Goal: Information Seeking & Learning: Learn about a topic

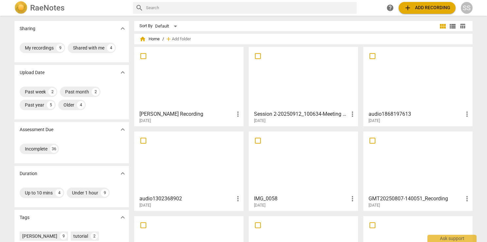
click at [168, 84] on div at bounding box center [189, 78] width 105 height 58
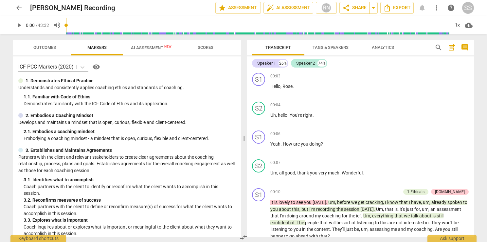
click at [18, 26] on span "play_arrow" at bounding box center [19, 25] width 8 height 8
click at [43, 46] on span "Outcomes" at bounding box center [44, 47] width 23 height 5
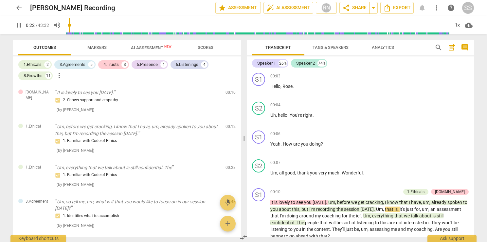
click at [19, 27] on span "pause" at bounding box center [19, 25] width 8 height 8
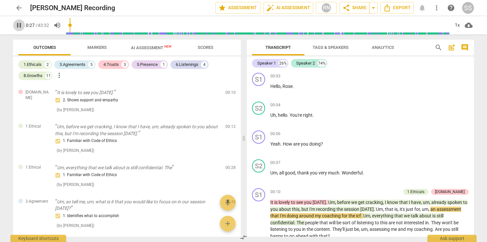
click at [17, 26] on span "pause" at bounding box center [19, 25] width 8 height 8
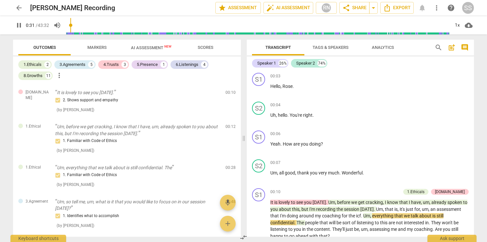
click at [20, 26] on span "pause" at bounding box center [19, 25] width 8 height 8
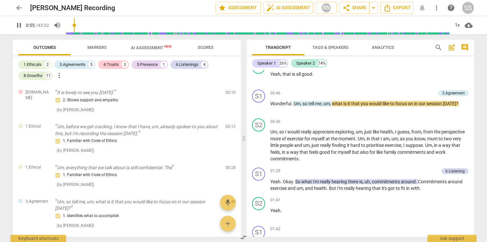
click at [19, 22] on span "pause" at bounding box center [19, 25] width 8 height 8
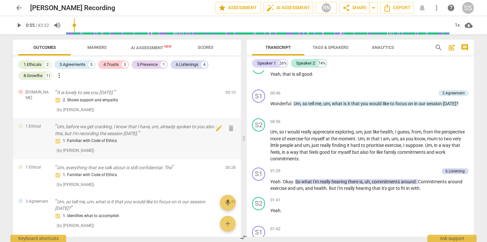
type input "55"
click at [41, 63] on div "1.Ethicals" at bounding box center [33, 64] width 18 height 7
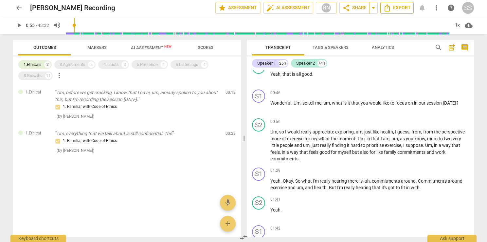
click at [398, 5] on span "Export" at bounding box center [398, 8] width 28 height 8
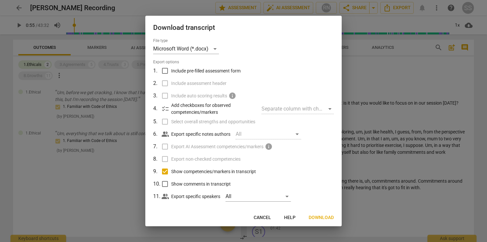
click at [192, 184] on span "Show comments in transcript" at bounding box center [201, 183] width 60 height 7
click at [171, 184] on input "Show comments in transcript" at bounding box center [165, 184] width 12 height 12
checkbox input "true"
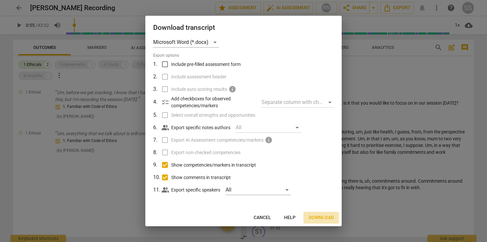
click at [317, 215] on span "Download" at bounding box center [321, 217] width 25 height 7
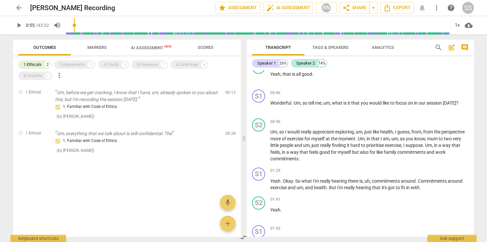
click at [213, 48] on span "Scores" at bounding box center [206, 47] width 16 height 5
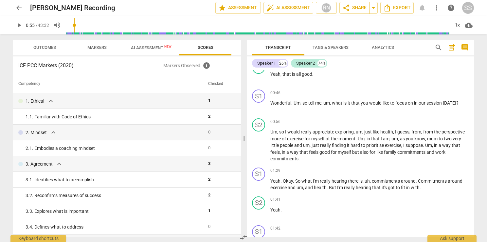
click at [93, 47] on span "Markers" at bounding box center [96, 47] width 19 height 5
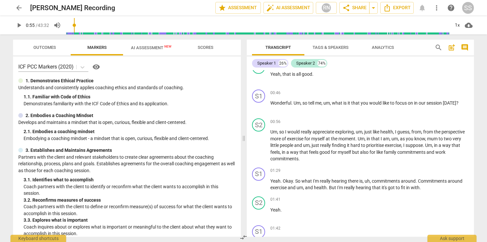
click at [52, 48] on span "Outcomes" at bounding box center [44, 47] width 23 height 5
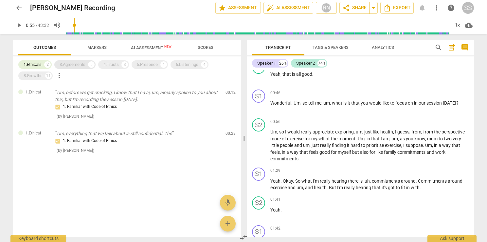
click at [73, 66] on div "3.Agreements" at bounding box center [73, 64] width 26 height 7
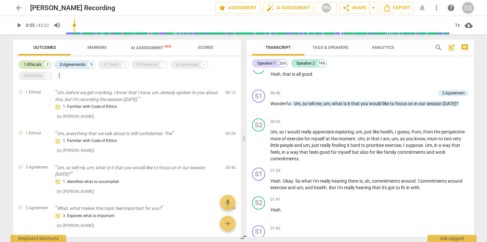
click at [42, 64] on div "1.Ethicals 2" at bounding box center [34, 64] width 33 height 9
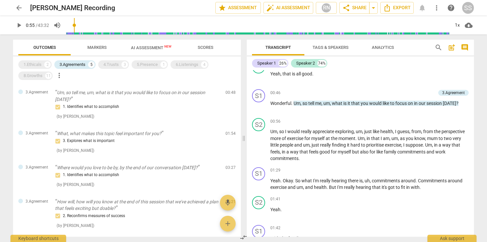
click at [146, 46] on span "AI Assessment New" at bounding box center [151, 47] width 41 height 5
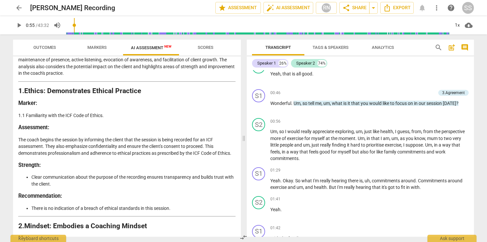
scroll to position [98, 0]
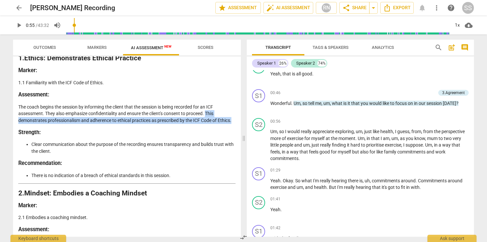
drag, startPoint x: 234, startPoint y: 119, endPoint x: 207, endPoint y: 115, distance: 26.5
click at [207, 115] on div "Disclaimer: AI can make mistakes. Consult a qualified mentor coach before actin…" at bounding box center [127, 146] width 228 height 180
copy p "This demonstrates professionalism and adherence to ethical practices as prescri…"
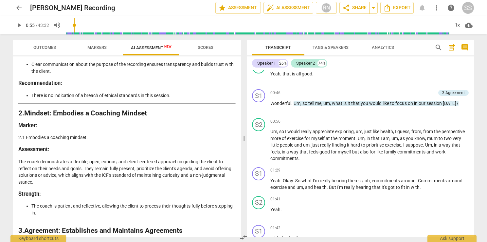
scroll to position [197, 0]
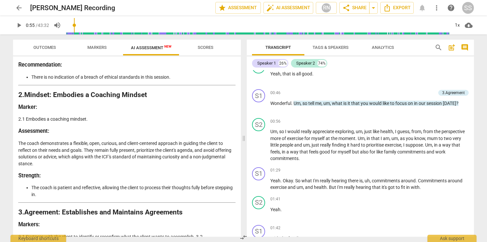
click at [100, 157] on p "The coach demonstrates a flexible, open, curious, and client-centered approach …" at bounding box center [126, 153] width 217 height 27
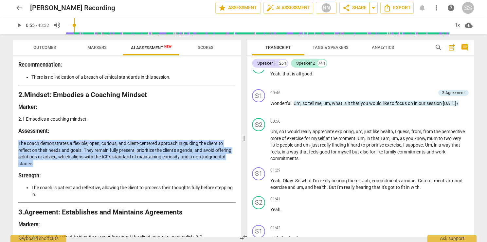
drag, startPoint x: 34, startPoint y: 163, endPoint x: 17, endPoint y: 142, distance: 27.4
click at [17, 142] on div "Disclaimer: AI can make mistakes. Consult a qualified mentor coach before actin…" at bounding box center [127, 146] width 228 height 180
copy p "The coach demonstrates a flexible, open, curious, and client-centered approach …"
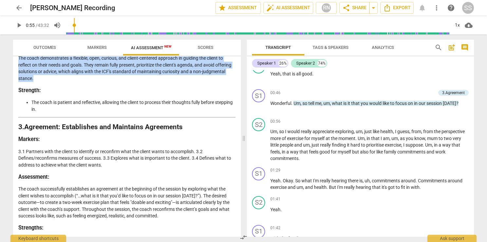
scroll to position [295, 0]
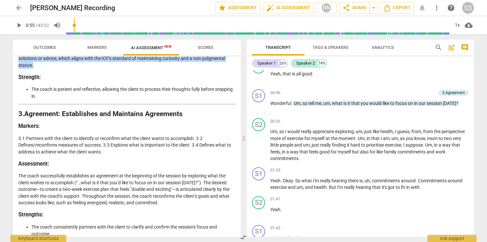
click at [53, 47] on span "Outcomes" at bounding box center [44, 47] width 23 height 5
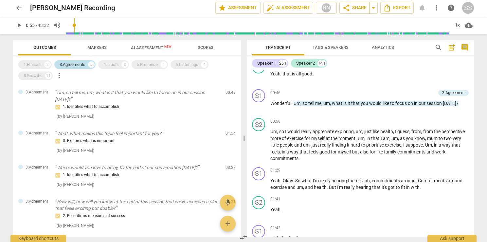
click at [83, 66] on div "3.Agreements" at bounding box center [73, 64] width 26 height 7
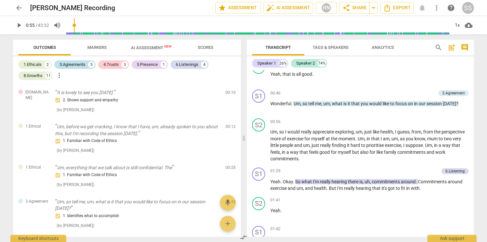
click at [77, 65] on div "3.Agreements" at bounding box center [73, 64] width 26 height 7
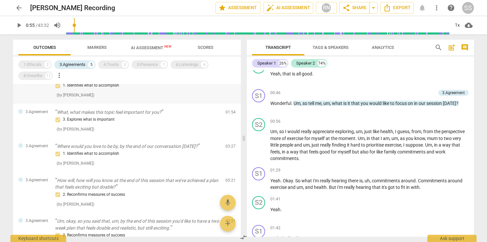
scroll to position [33, 0]
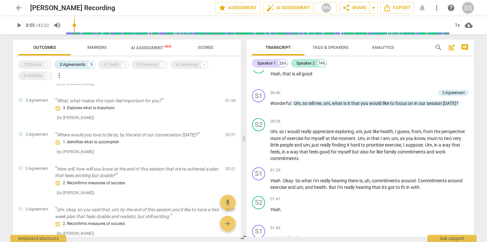
click at [16, 26] on span "play_arrow" at bounding box center [19, 25] width 8 height 8
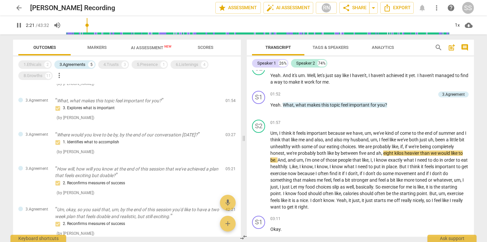
click at [20, 27] on span "pause" at bounding box center [19, 25] width 8 height 8
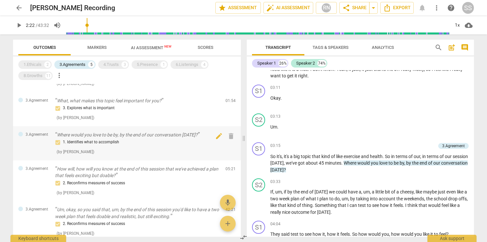
scroll to position [66, 0]
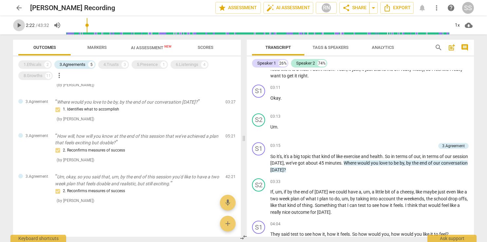
click at [18, 26] on span "play_arrow" at bounding box center [19, 25] width 8 height 8
click at [262, 160] on span "pause" at bounding box center [259, 163] width 8 height 8
click at [262, 160] on span "play_arrow" at bounding box center [259, 163] width 8 height 8
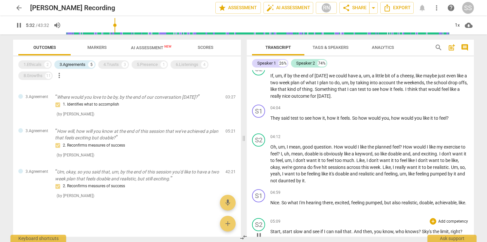
scroll to position [806, 0]
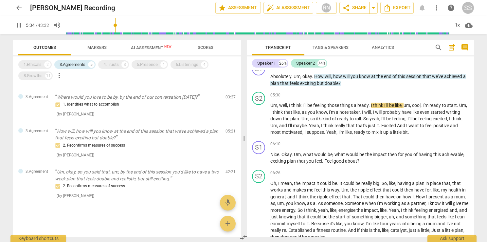
click at [159, 50] on span "AI Assessment New" at bounding box center [151, 48] width 56 height 10
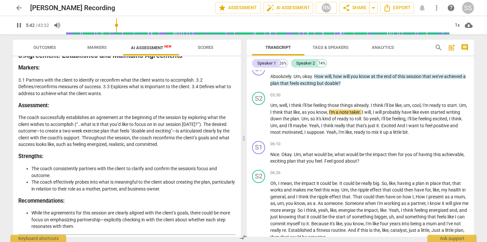
scroll to position [360, 0]
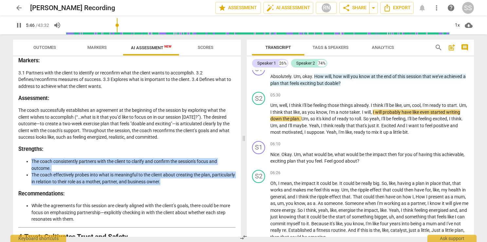
drag, startPoint x: 187, startPoint y: 181, endPoint x: 30, endPoint y: 157, distance: 159.0
copy ul "The coach consistently partners with the client to clarify and confirm the sess…"
click at [23, 24] on span "pause" at bounding box center [19, 25] width 8 height 8
click at [18, 26] on span "play_arrow" at bounding box center [19, 25] width 8 height 8
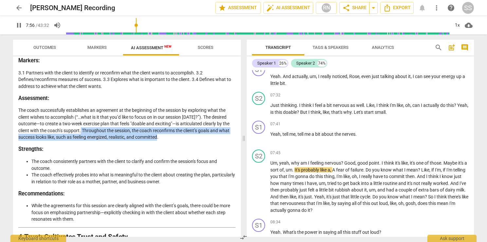
drag, startPoint x: 163, startPoint y: 138, endPoint x: 83, endPoint y: 132, distance: 80.5
click at [83, 132] on p "The coach successfully establishes an agreement at the beginning of the session…" at bounding box center [126, 124] width 217 height 34
copy p "Throughout the session, the coach reconfirms the client’s goals and what succes…"
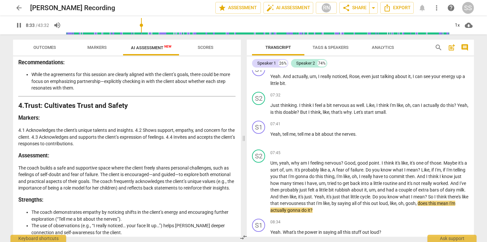
scroll to position [524, 0]
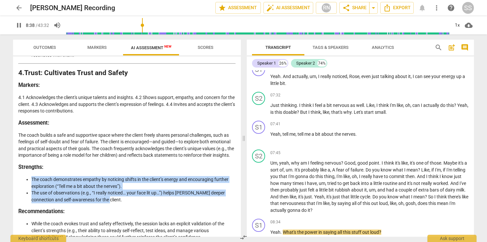
drag, startPoint x: 103, startPoint y: 206, endPoint x: 31, endPoint y: 186, distance: 74.9
click at [31, 186] on ul "The coach demonstrates empathy by noticing shifts in the client’s energy and en…" at bounding box center [126, 189] width 217 height 27
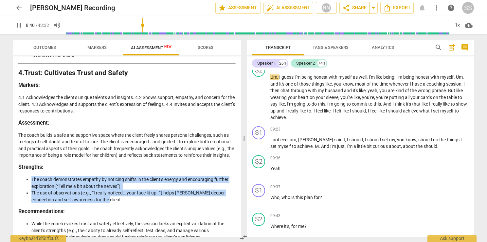
copy ul "The coach demonstrates empathy by noticing shifts in the client’s energy and en…"
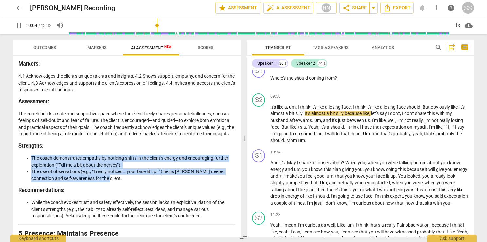
scroll to position [557, 0]
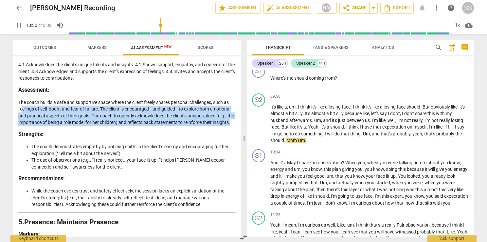
drag, startPoint x: 35, startPoint y: 130, endPoint x: 21, endPoint y: 109, distance: 25.3
click at [21, 109] on p "The coach builds a safe and supportive space where the client freely shares per…" at bounding box center [126, 112] width 217 height 27
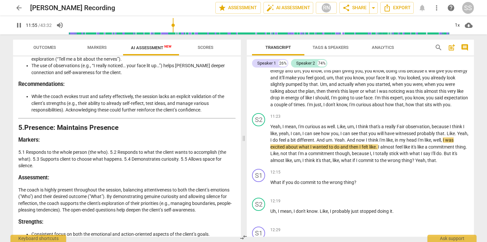
scroll to position [655, 0]
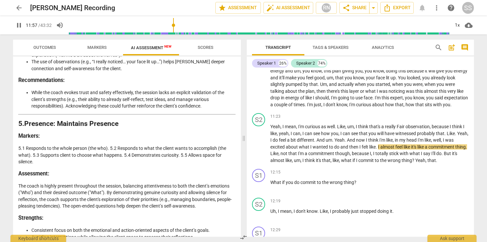
click at [89, 48] on span "Markers" at bounding box center [96, 47] width 19 height 5
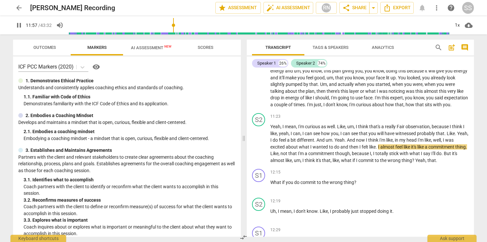
click at [52, 47] on span "Outcomes" at bounding box center [44, 47] width 23 height 5
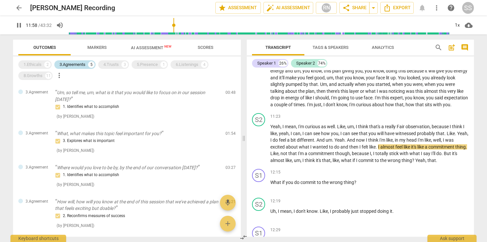
click at [88, 65] on div "3.Agreements 5" at bounding box center [74, 64] width 41 height 9
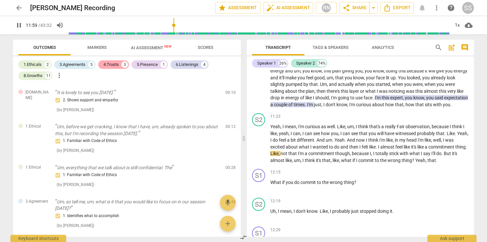
click at [103, 65] on div "4.Trusts 3" at bounding box center [113, 64] width 31 height 9
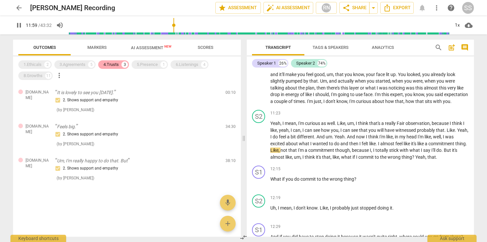
scroll to position [1447, 0]
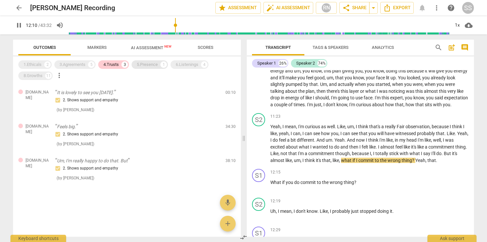
click at [143, 65] on div "5.Presence" at bounding box center [147, 64] width 21 height 7
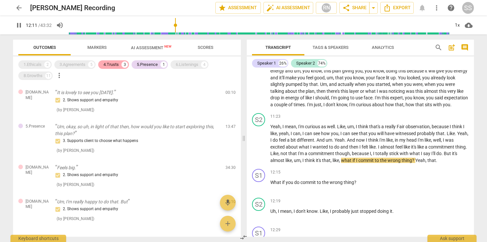
click at [119, 64] on div "4.Trusts" at bounding box center [110, 64] width 15 height 7
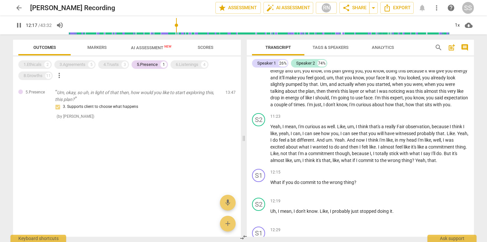
click at [148, 46] on span "AI Assessment New" at bounding box center [151, 47] width 41 height 5
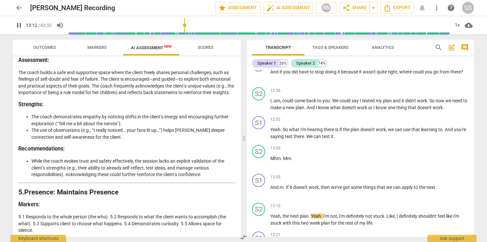
scroll to position [590, 0]
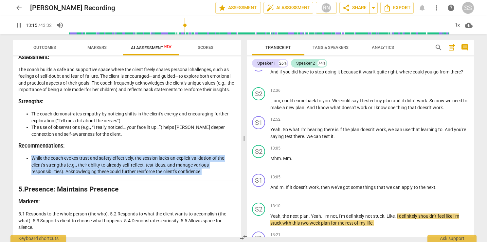
drag, startPoint x: 209, startPoint y: 179, endPoint x: 33, endPoint y: 166, distance: 176.7
click at [33, 166] on li "While the coach evokes trust and safety effectively, the session lacks an expli…" at bounding box center [133, 165] width 204 height 20
copy li "While the coach evokes trust and safety effectively, the session lacks an expli…"
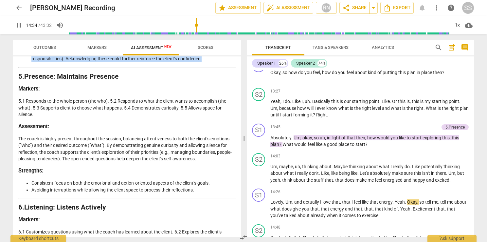
scroll to position [721, 0]
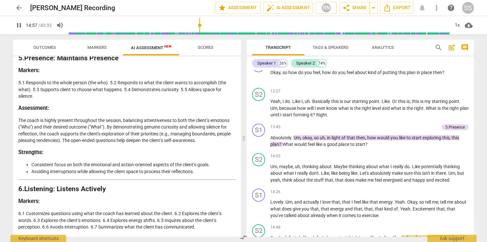
click at [20, 25] on span "pause" at bounding box center [19, 25] width 8 height 8
click at [51, 49] on span "Outcomes" at bounding box center [44, 47] width 23 height 5
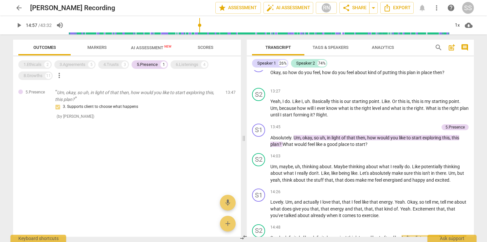
click at [94, 49] on span "Markers" at bounding box center [96, 47] width 19 height 5
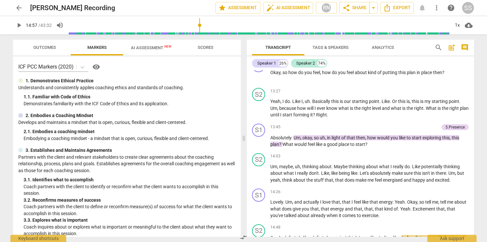
click at [48, 49] on span "Outcomes" at bounding box center [44, 47] width 23 height 5
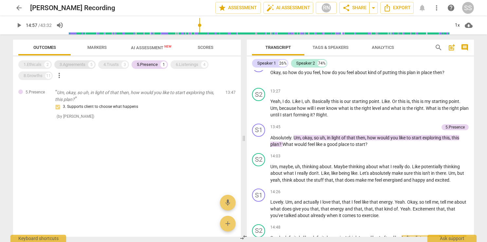
click at [76, 65] on div "3.Agreements" at bounding box center [73, 64] width 26 height 7
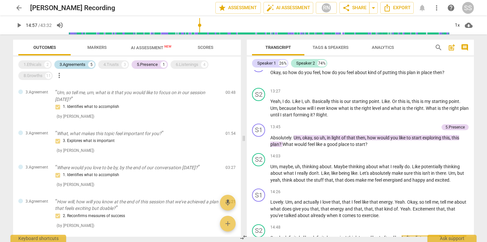
click at [75, 64] on div "3.Agreements" at bounding box center [73, 64] width 26 height 7
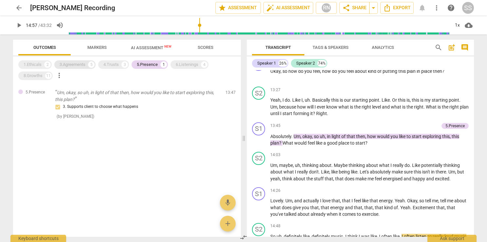
scroll to position [1787, 0]
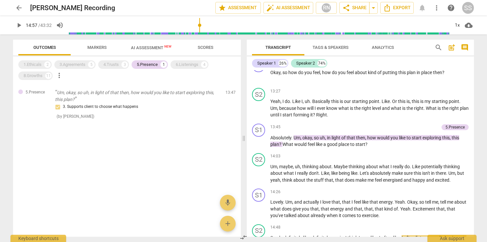
click at [133, 48] on span "AI Assessment New" at bounding box center [151, 47] width 41 height 5
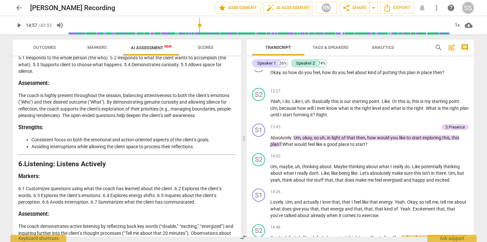
scroll to position [753, 0]
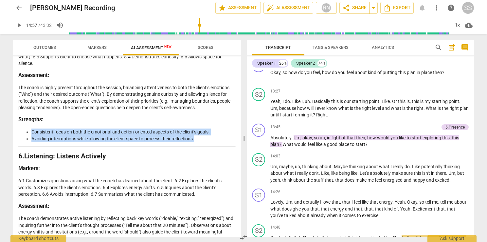
drag, startPoint x: 197, startPoint y: 145, endPoint x: 31, endPoint y: 138, distance: 166.5
click at [31, 138] on ul "Consistent focus on both the emotional and action-oriented aspects of the clien…" at bounding box center [126, 134] width 217 height 13
copy ul "Consistent focus on both the emotional and action-oriented aspects of the clien…"
click at [20, 24] on span "play_arrow" at bounding box center [19, 25] width 8 height 8
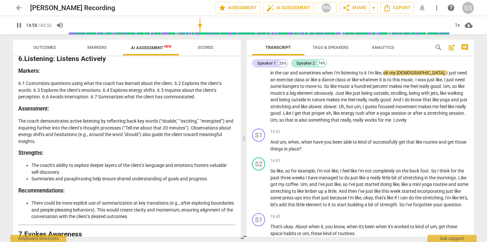
scroll to position [852, 0]
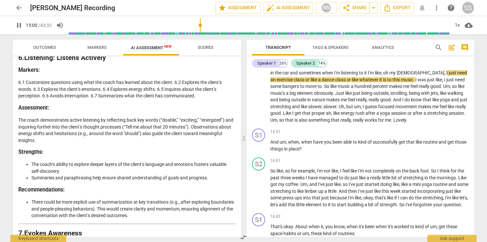
click at [48, 49] on span "Outcomes" at bounding box center [44, 47] width 23 height 5
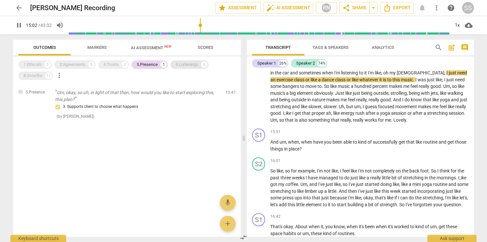
click at [181, 66] on div "6.Listenings" at bounding box center [187, 64] width 23 height 7
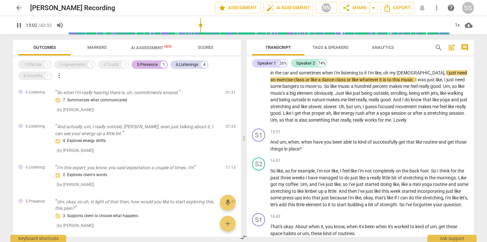
click at [147, 65] on div "5.Presence" at bounding box center [147, 64] width 21 height 7
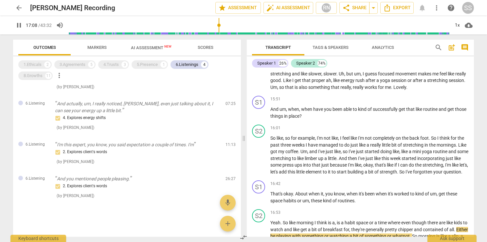
scroll to position [2162, 0]
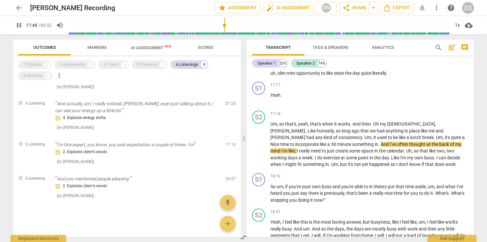
click at [155, 49] on span "AI Assessment New" at bounding box center [151, 47] width 41 height 5
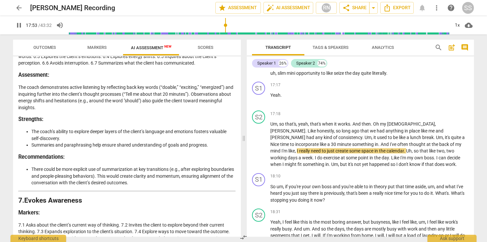
scroll to position [852, 0]
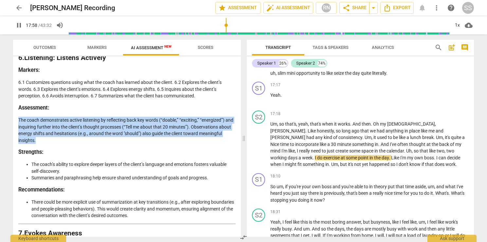
drag, startPoint x: 62, startPoint y: 147, endPoint x: 20, endPoint y: 128, distance: 46.3
click at [20, 128] on p "The coach demonstrates active listening by reflecting back key words (“doable,”…" at bounding box center [126, 130] width 217 height 27
copy p "The coach demonstrates active listening by reflecting back key words (“doable,”…"
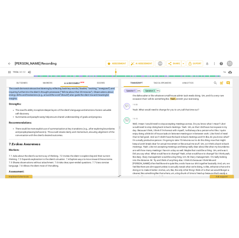
scroll to position [917, 0]
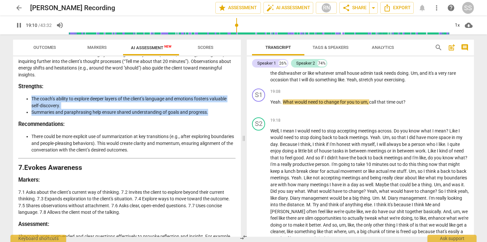
drag, startPoint x: 210, startPoint y: 119, endPoint x: 31, endPoint y: 104, distance: 178.8
click at [31, 104] on ul "The coach’s ability to explore deeper layers of the client’s language and emoti…" at bounding box center [126, 105] width 217 height 20
copy ul "The coach’s ability to explore deeper layers of the client’s language and emoti…"
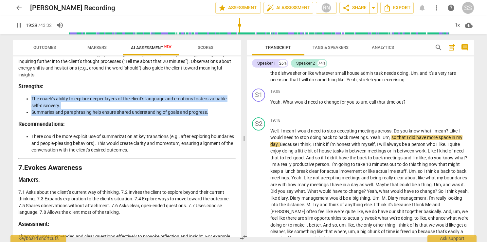
click at [20, 24] on span "pause" at bounding box center [19, 25] width 8 height 8
type input "1170"
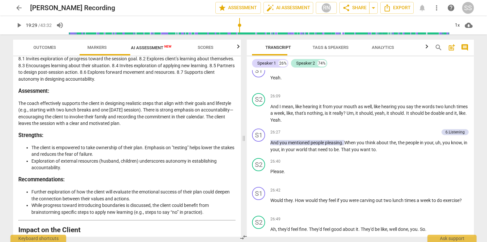
scroll to position [2331, 0]
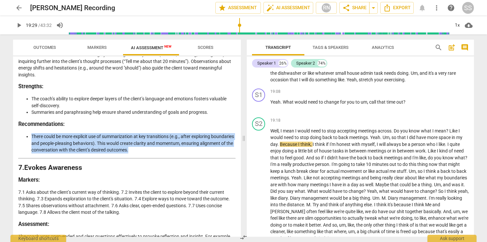
drag, startPoint x: 166, startPoint y: 157, endPoint x: 32, endPoint y: 144, distance: 134.9
click at [32, 144] on li "There could be more explicit use of summarization at key transitions (e.g., aft…" at bounding box center [133, 143] width 204 height 20
click at [18, 22] on span "play_arrow" at bounding box center [19, 25] width 8 height 8
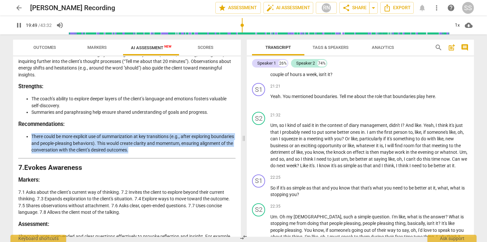
scroll to position [950, 0]
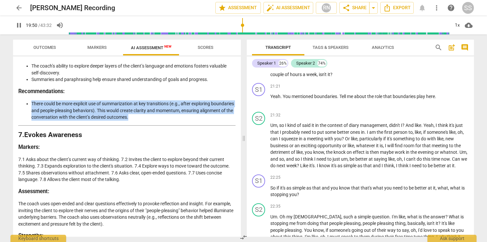
click at [49, 47] on span "Outcomes" at bounding box center [44, 47] width 23 height 5
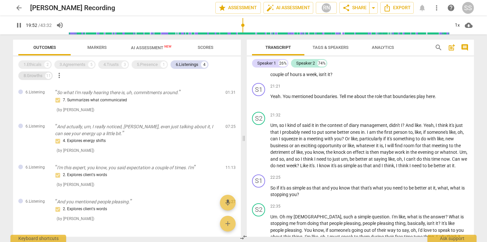
click at [39, 75] on div "8.Growths" at bounding box center [33, 75] width 19 height 7
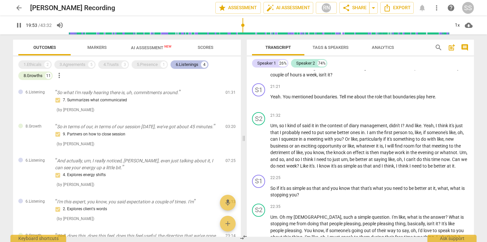
click at [190, 67] on div "6.Listenings" at bounding box center [187, 64] width 23 height 7
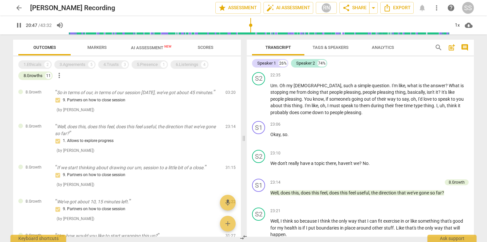
scroll to position [2467, 0]
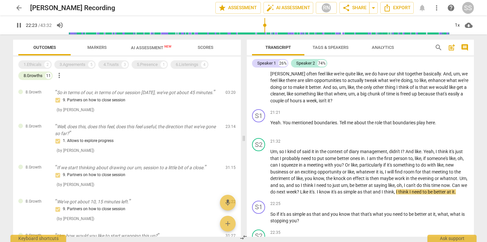
click at [139, 48] on span "AI Assessment New" at bounding box center [151, 47] width 41 height 5
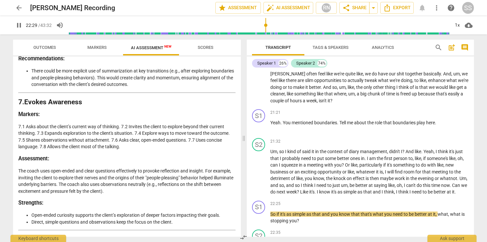
scroll to position [1015, 0]
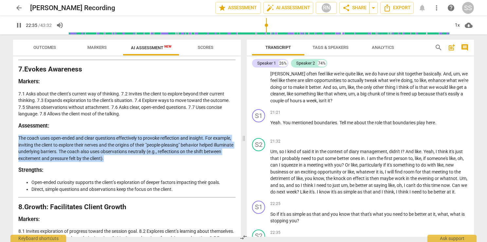
drag, startPoint x: 125, startPoint y: 164, endPoint x: 20, endPoint y: 144, distance: 107.0
click at [20, 144] on p "The coach uses open-ended and clear questions effectively to provoke reflection…" at bounding box center [126, 148] width 217 height 27
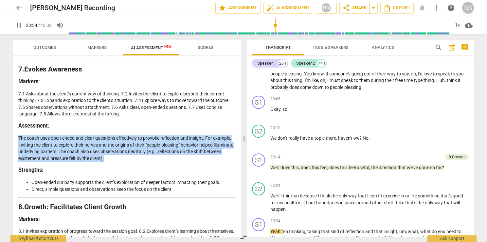
scroll to position [2819, 0]
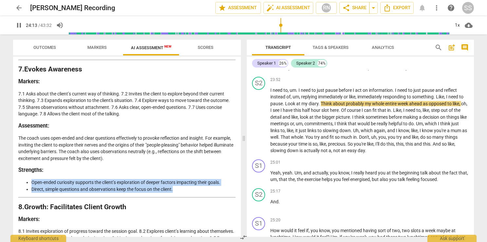
drag, startPoint x: 180, startPoint y: 196, endPoint x: 33, endPoint y: 184, distance: 147.9
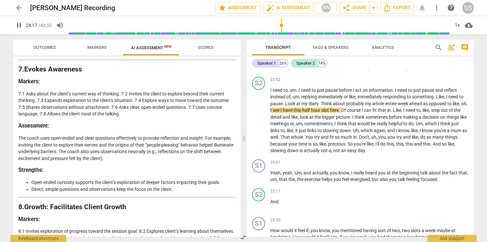
click at [130, 159] on p "The coach uses open-ended and clear questions effectively to provoke reflection…" at bounding box center [126, 148] width 217 height 27
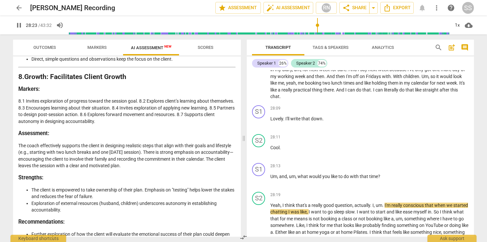
scroll to position [1179, 0]
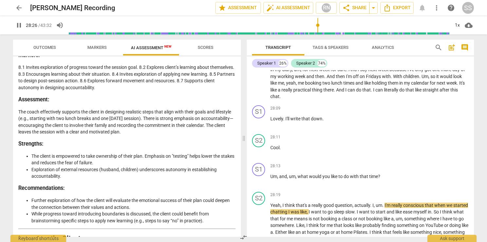
click at [43, 44] on span "Outcomes" at bounding box center [45, 47] width 38 height 9
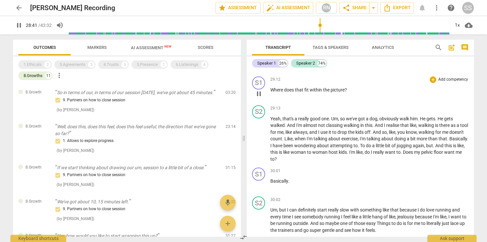
scroll to position [3573, 0]
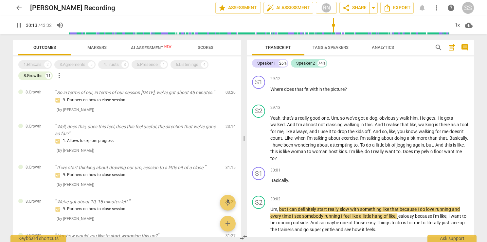
click at [21, 26] on span "pause" at bounding box center [19, 25] width 8 height 8
click at [20, 24] on span "play_arrow" at bounding box center [19, 25] width 8 height 8
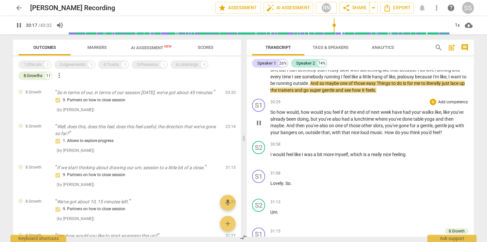
scroll to position [3737, 0]
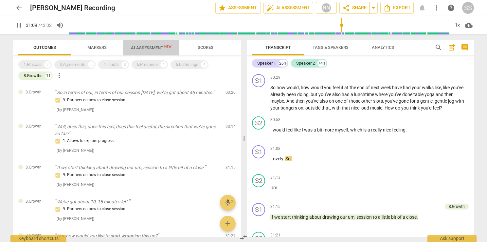
click at [142, 44] on span "AI Assessment New" at bounding box center [151, 48] width 56 height 10
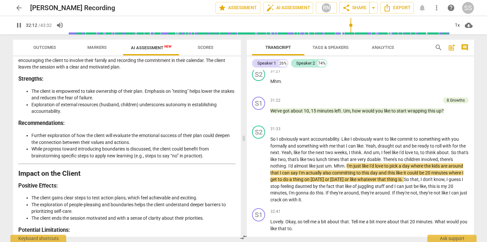
scroll to position [1245, 0]
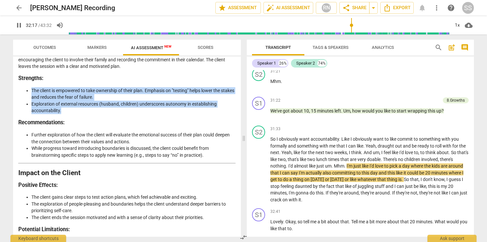
drag, startPoint x: 72, startPoint y: 120, endPoint x: 33, endPoint y: 94, distance: 47.2
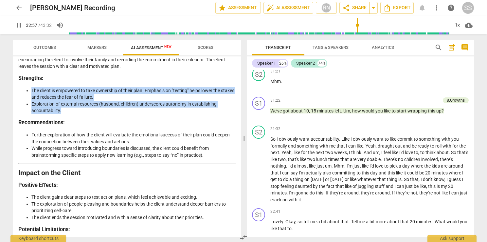
scroll to position [4085, 0]
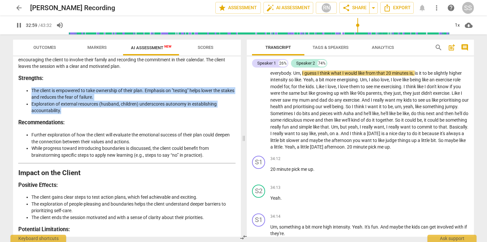
click at [46, 47] on span "Outcomes" at bounding box center [44, 47] width 23 height 5
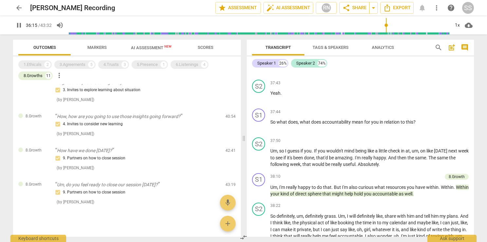
scroll to position [4997, 0]
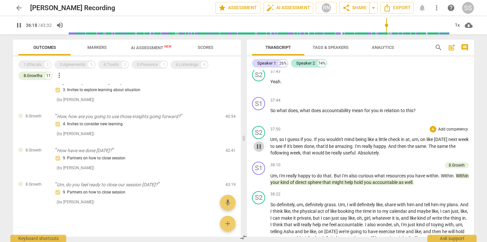
click at [258, 147] on span "pause" at bounding box center [259, 146] width 8 height 8
click at [258, 147] on span "play_arrow" at bounding box center [259, 146] width 8 height 8
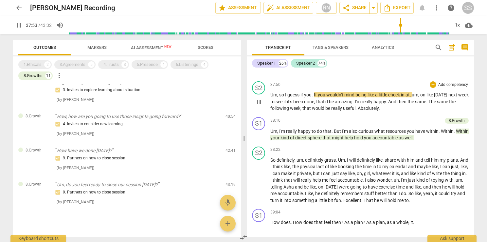
scroll to position [5063, 0]
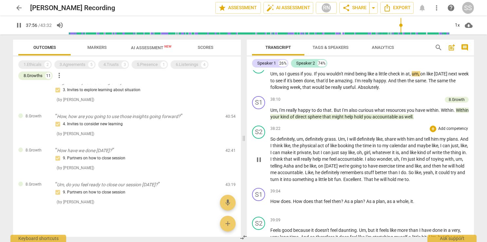
click at [261, 161] on span "pause" at bounding box center [259, 160] width 8 height 8
click at [261, 161] on span "play_arrow" at bounding box center [259, 160] width 8 height 8
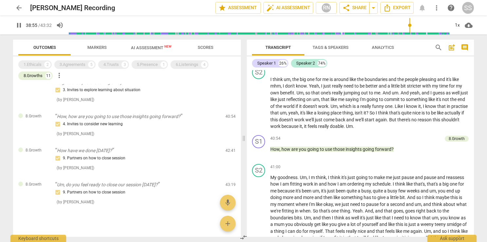
scroll to position [5163, 0]
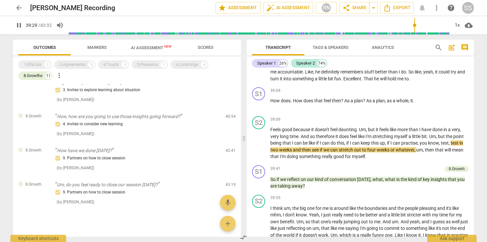
click at [134, 43] on span "AI Assessment New" at bounding box center [151, 48] width 56 height 10
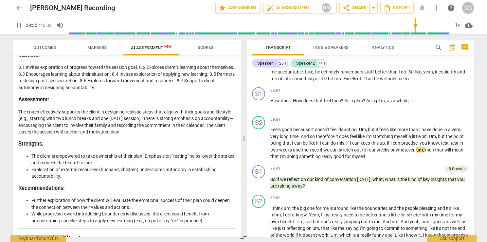
scroll to position [1212, 0]
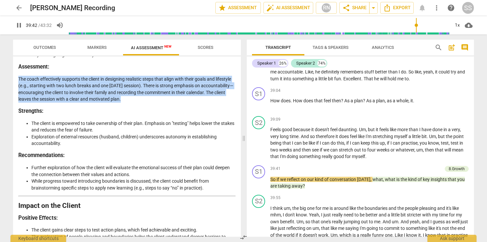
drag, startPoint x: 168, startPoint y: 107, endPoint x: 19, endPoint y: 84, distance: 150.8
click at [19, 84] on p "The coach effectively supports the client in designing realistic steps that ali…" at bounding box center [126, 89] width 217 height 27
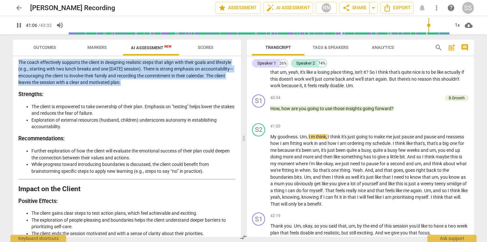
scroll to position [1245, 0]
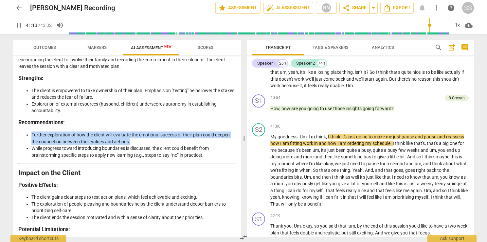
drag, startPoint x: 132, startPoint y: 147, endPoint x: 31, endPoint y: 141, distance: 101.0
click at [31, 141] on li "Further exploration of how the client will evaluate the emotional success of th…" at bounding box center [133, 137] width 204 height 13
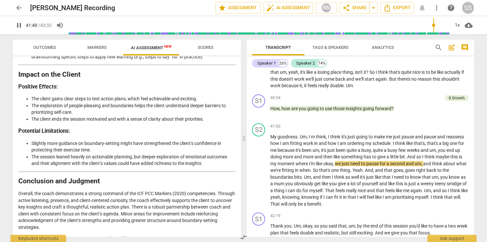
scroll to position [1363, 0]
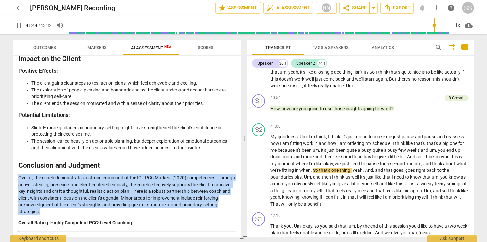
drag, startPoint x: 63, startPoint y: 212, endPoint x: 19, endPoint y: 177, distance: 56.4
click at [19, 177] on p "Overall, the coach demonstrates a strong command of the ICF PCC Markers (2020) …" at bounding box center [126, 194] width 217 height 40
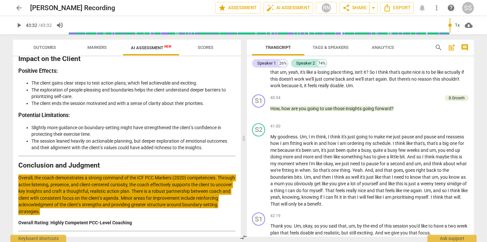
type input "2612"
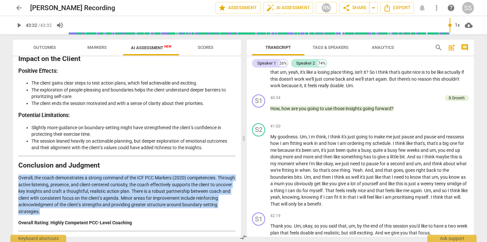
scroll to position [5680, 0]
